Goal: Task Accomplishment & Management: Use online tool/utility

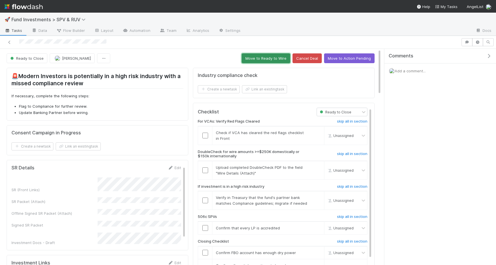
click at [255, 62] on button "Move to Ready to Wire" at bounding box center [266, 58] width 48 height 10
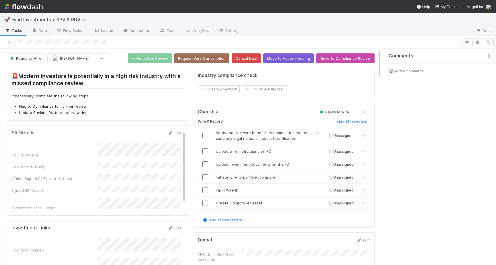
click at [207, 138] on input "checkbox" at bounding box center [205, 136] width 6 height 6
click at [207, 147] on td at bounding box center [205, 151] width 14 height 13
click at [205, 154] on td at bounding box center [205, 151] width 14 height 13
click at [204, 153] on input "checkbox" at bounding box center [205, 151] width 6 height 6
click at [204, 167] on td at bounding box center [205, 164] width 14 height 13
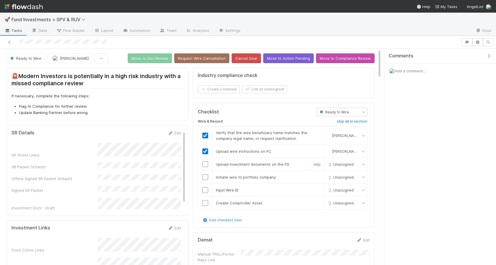
click at [204, 163] on input "checkbox" at bounding box center [205, 164] width 6 height 6
click at [204, 176] on input "checkbox" at bounding box center [205, 177] width 6 height 6
click at [204, 187] on input "checkbox" at bounding box center [205, 190] width 6 height 6
click at [204, 200] on input "checkbox" at bounding box center [205, 203] width 6 height 6
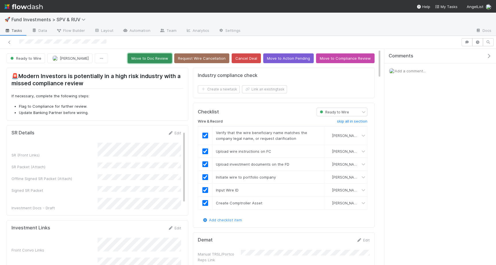
click at [155, 62] on button "Move to Doc Review" at bounding box center [150, 58] width 44 height 10
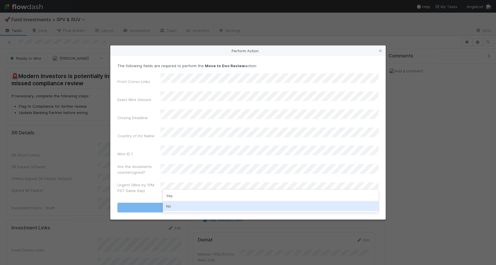
click at [172, 204] on div "No" at bounding box center [271, 206] width 216 height 10
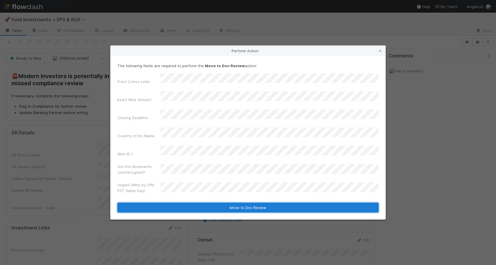
click at [173, 203] on button "Move to Doc Review" at bounding box center [247, 208] width 261 height 10
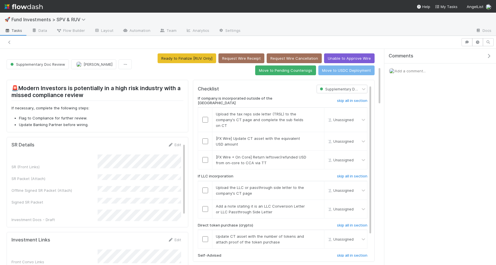
scroll to position [1, 0]
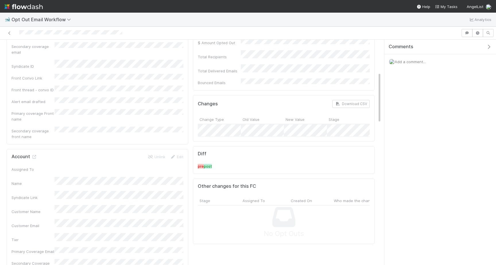
scroll to position [150, 0]
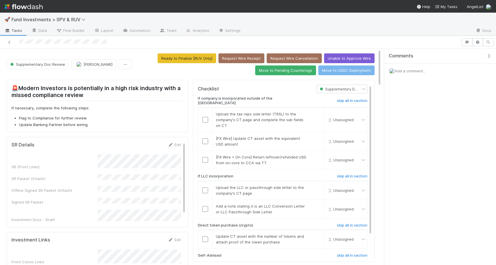
click at [182, 57] on button "Ready to Finalize [RUV Only]" at bounding box center [187, 58] width 59 height 10
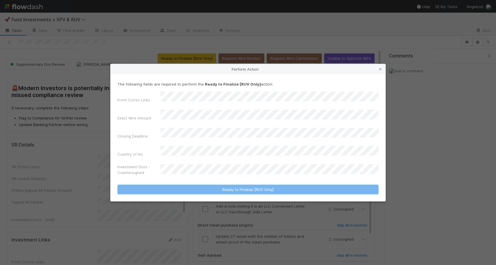
click at [181, 156] on div "Front Convo Links Exact Wire Amount Closing Deadline Country of Inc Investment …" at bounding box center [247, 135] width 261 height 86
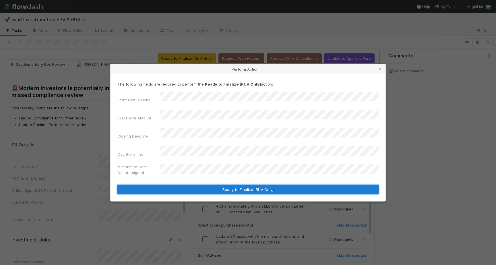
click at [216, 185] on button "Ready to Finalize [RUV Only]" at bounding box center [247, 190] width 261 height 10
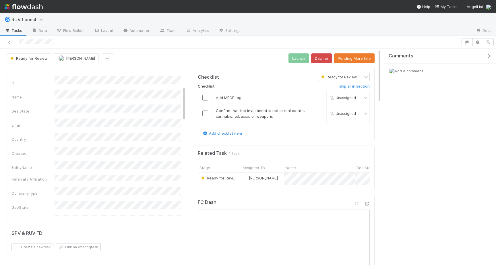
scroll to position [54, 0]
click at [349, 61] on button "Pending More Info" at bounding box center [354, 58] width 40 height 10
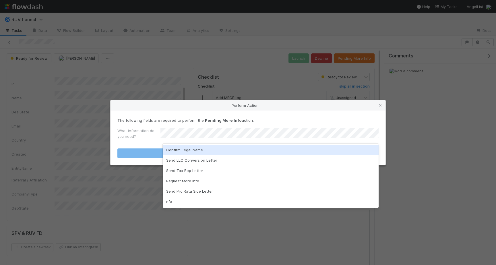
click at [196, 146] on div "Confirm Legal Name" at bounding box center [271, 150] width 216 height 10
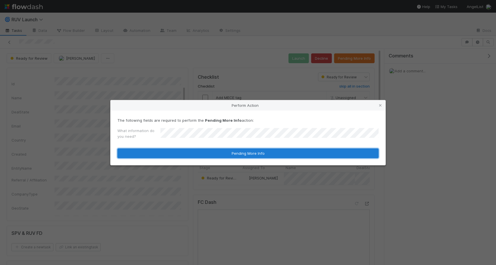
click at [195, 154] on button "Pending More Info" at bounding box center [247, 153] width 261 height 10
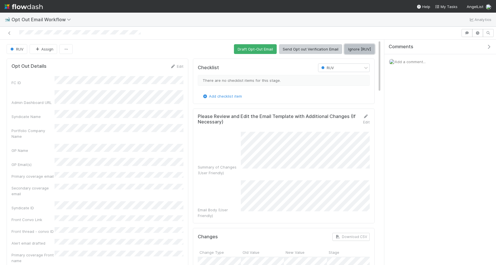
click at [363, 51] on button "Ignore [RUV]" at bounding box center [359, 49] width 30 height 10
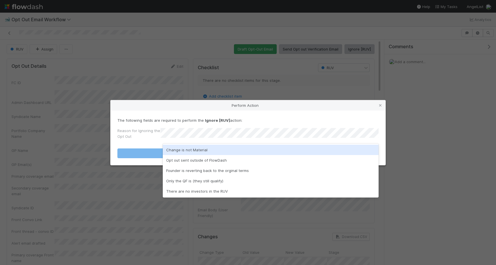
click at [207, 151] on div "Change is not Material" at bounding box center [271, 150] width 216 height 10
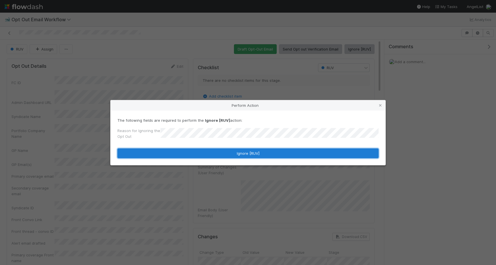
click at [207, 151] on button "Ignore [RUV]" at bounding box center [247, 153] width 261 height 10
